Goal: Transaction & Acquisition: Subscribe to service/newsletter

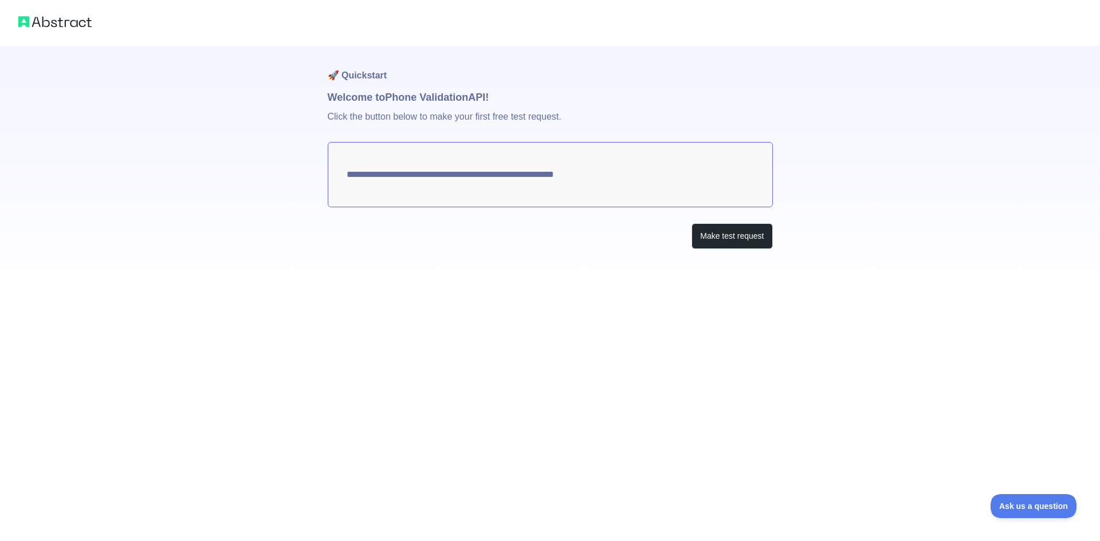
click at [498, 166] on textarea "**********" at bounding box center [550, 174] width 445 height 65
click at [524, 178] on textarea "**********" at bounding box center [550, 174] width 445 height 65
click at [710, 243] on button "Make test request" at bounding box center [731, 236] width 81 height 26
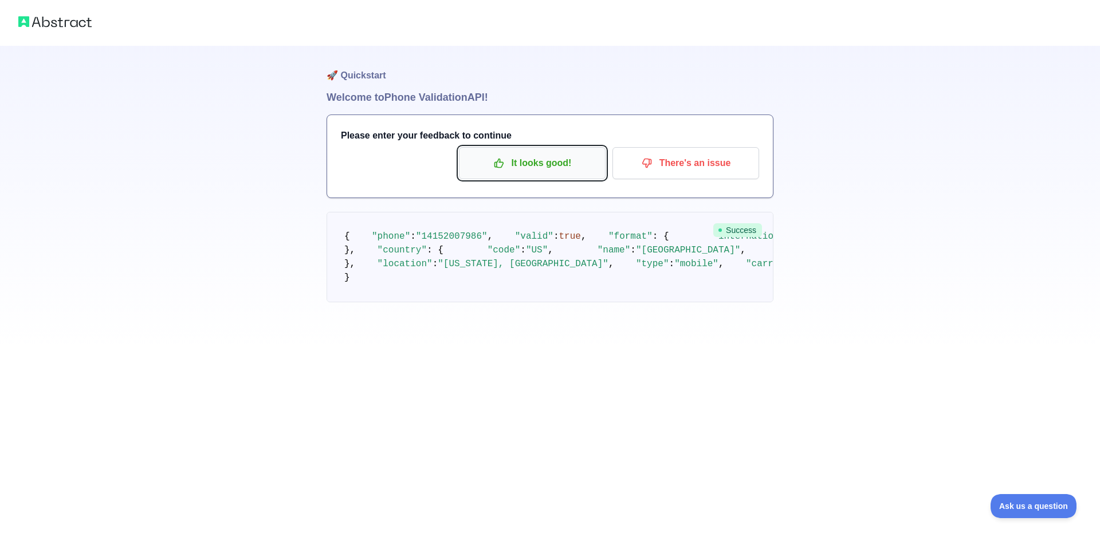
click at [573, 166] on p "It looks good!" at bounding box center [531, 162] width 129 height 19
